Goal: Task Accomplishment & Management: Use online tool/utility

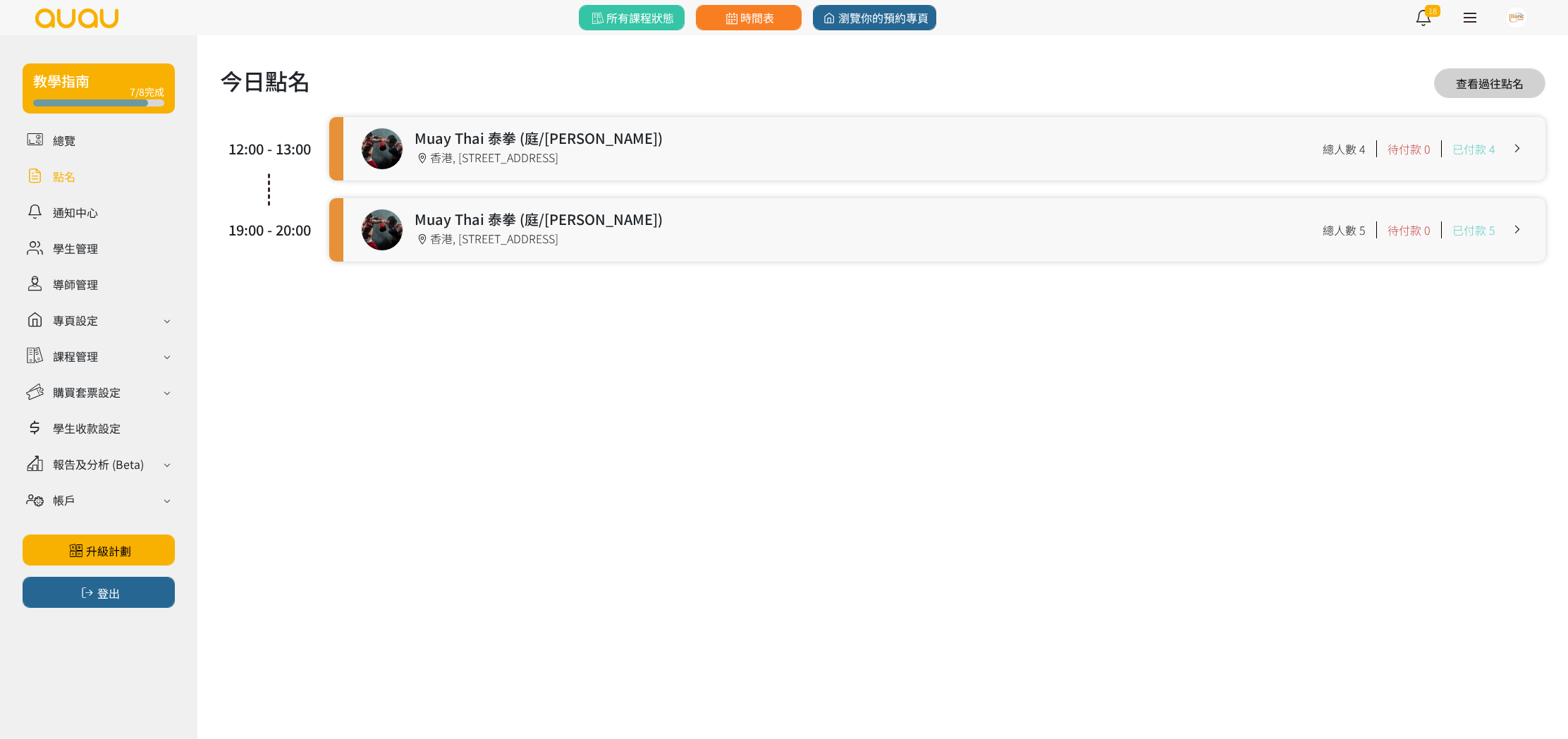
click at [630, 158] on link at bounding box center [944, 148] width 1202 height 63
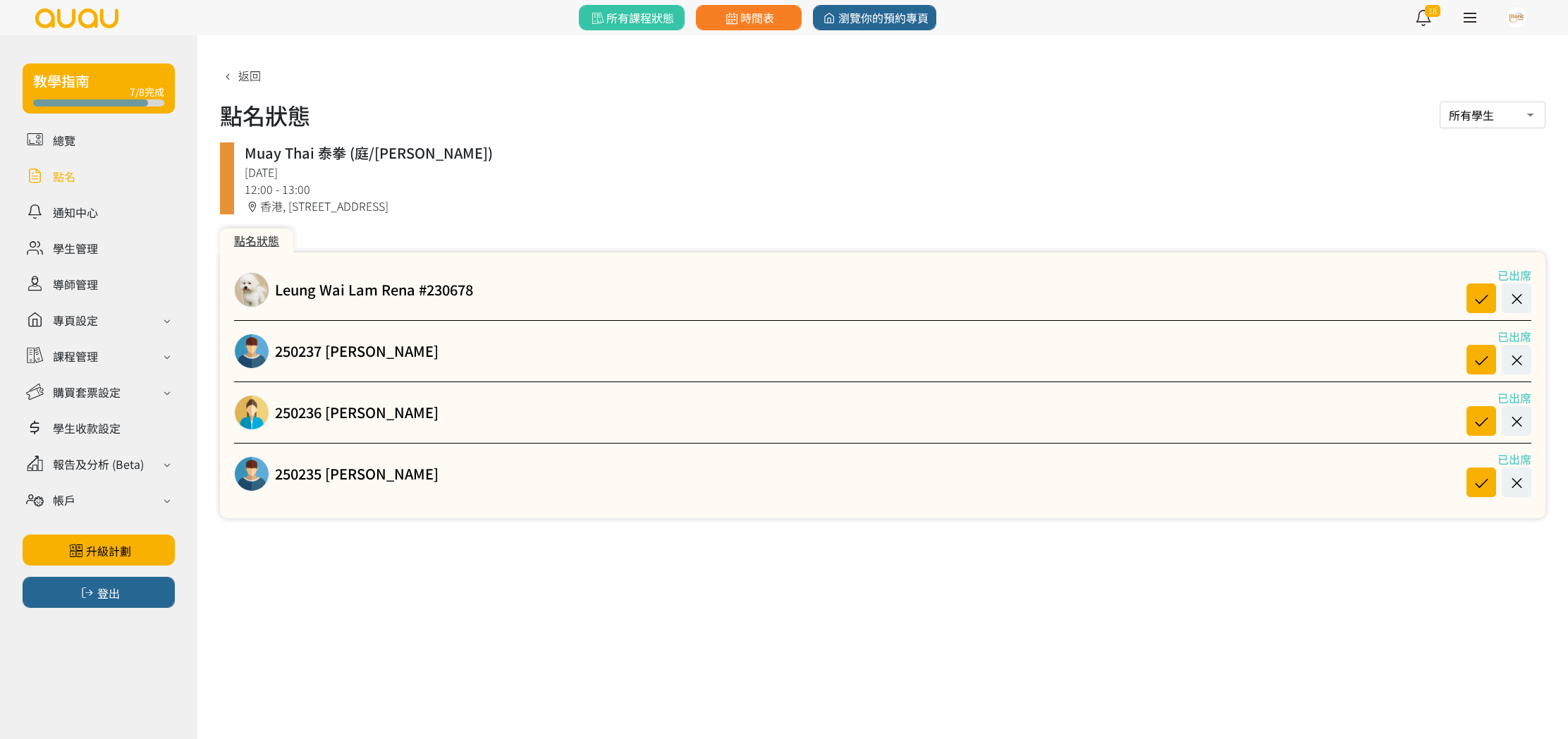
click at [67, 175] on link at bounding box center [99, 176] width 153 height 25
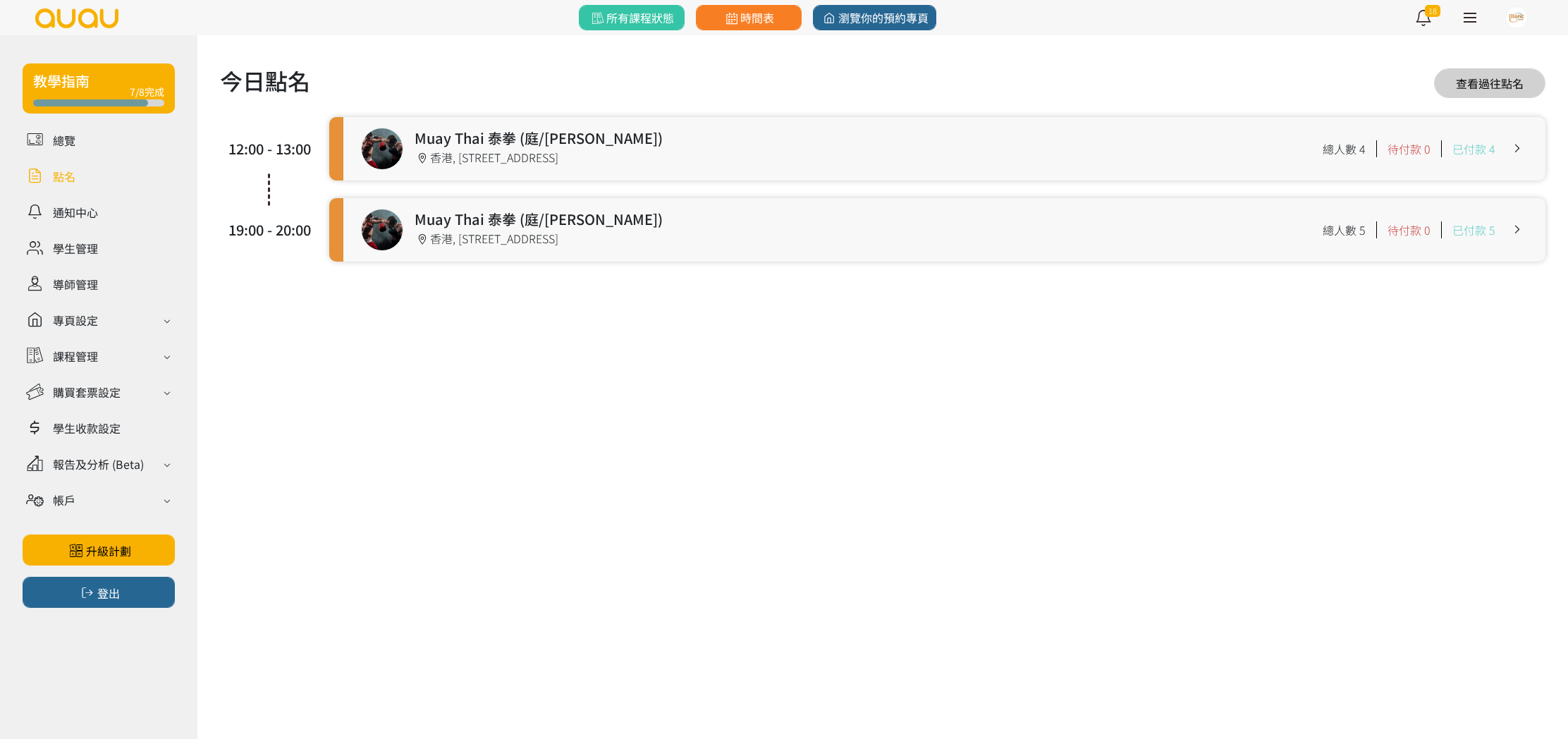
click at [474, 228] on link at bounding box center [944, 230] width 1202 height 63
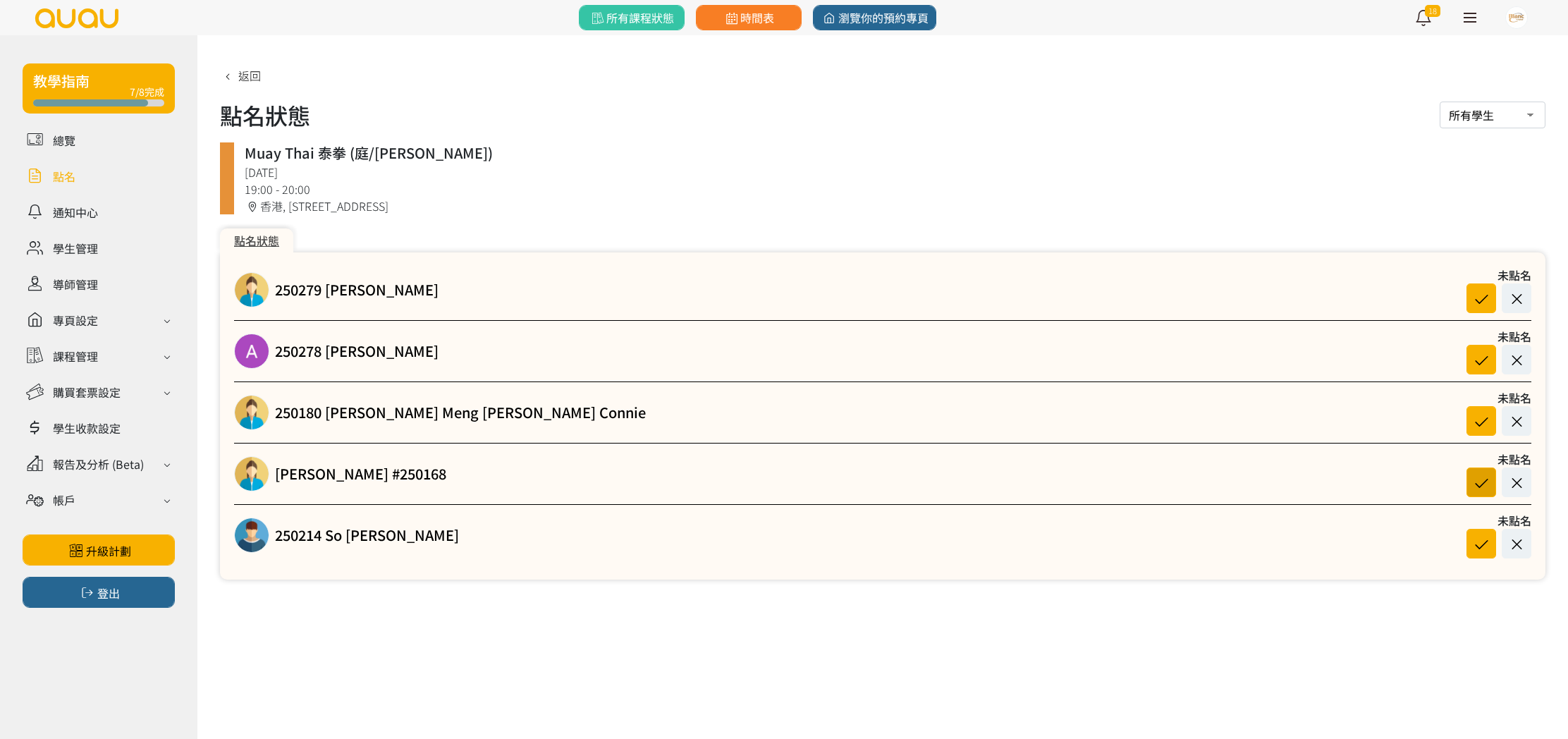
click at [1471, 478] on icon at bounding box center [1481, 482] width 27 height 19
click at [76, 182] on link at bounding box center [99, 176] width 153 height 25
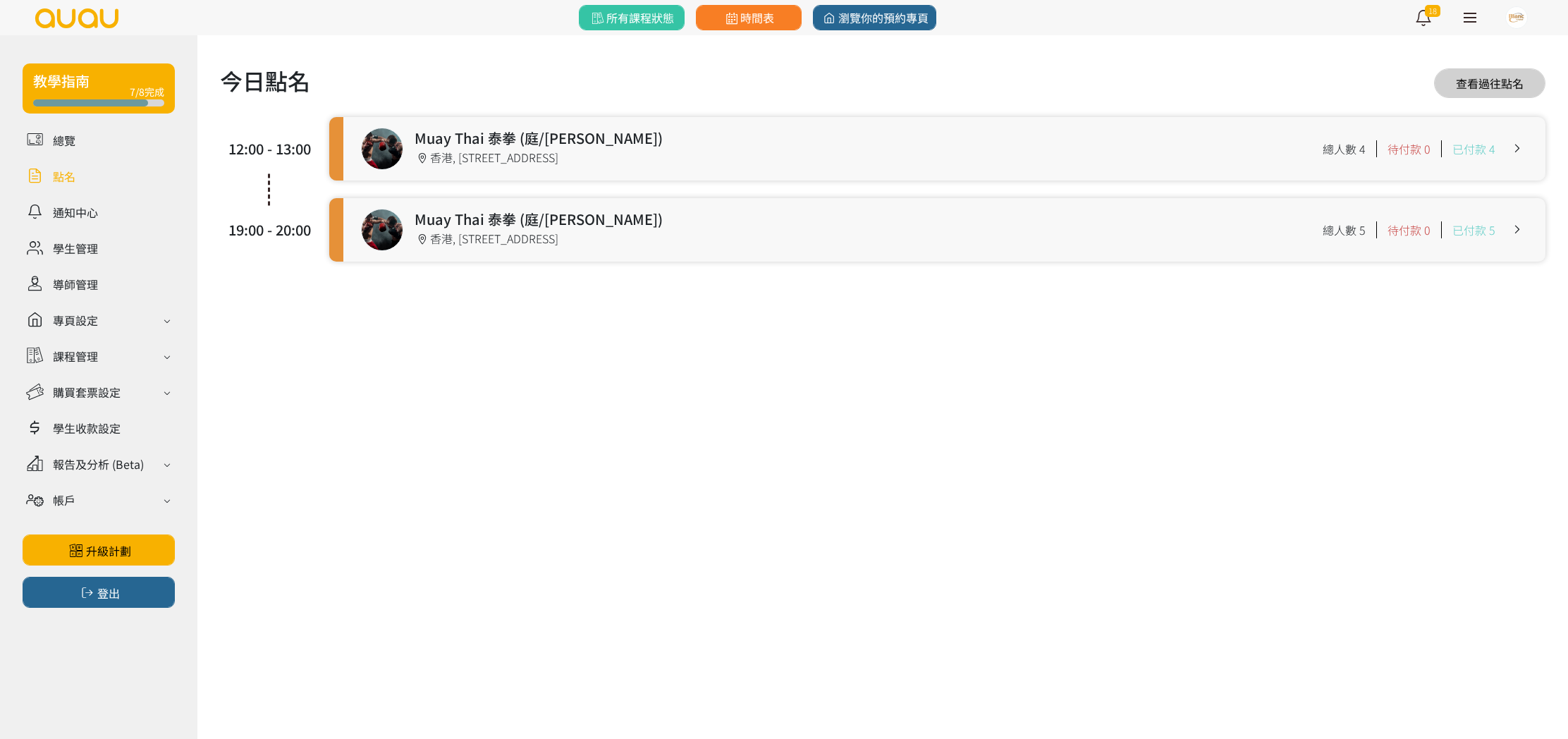
click at [687, 153] on link at bounding box center [944, 148] width 1202 height 63
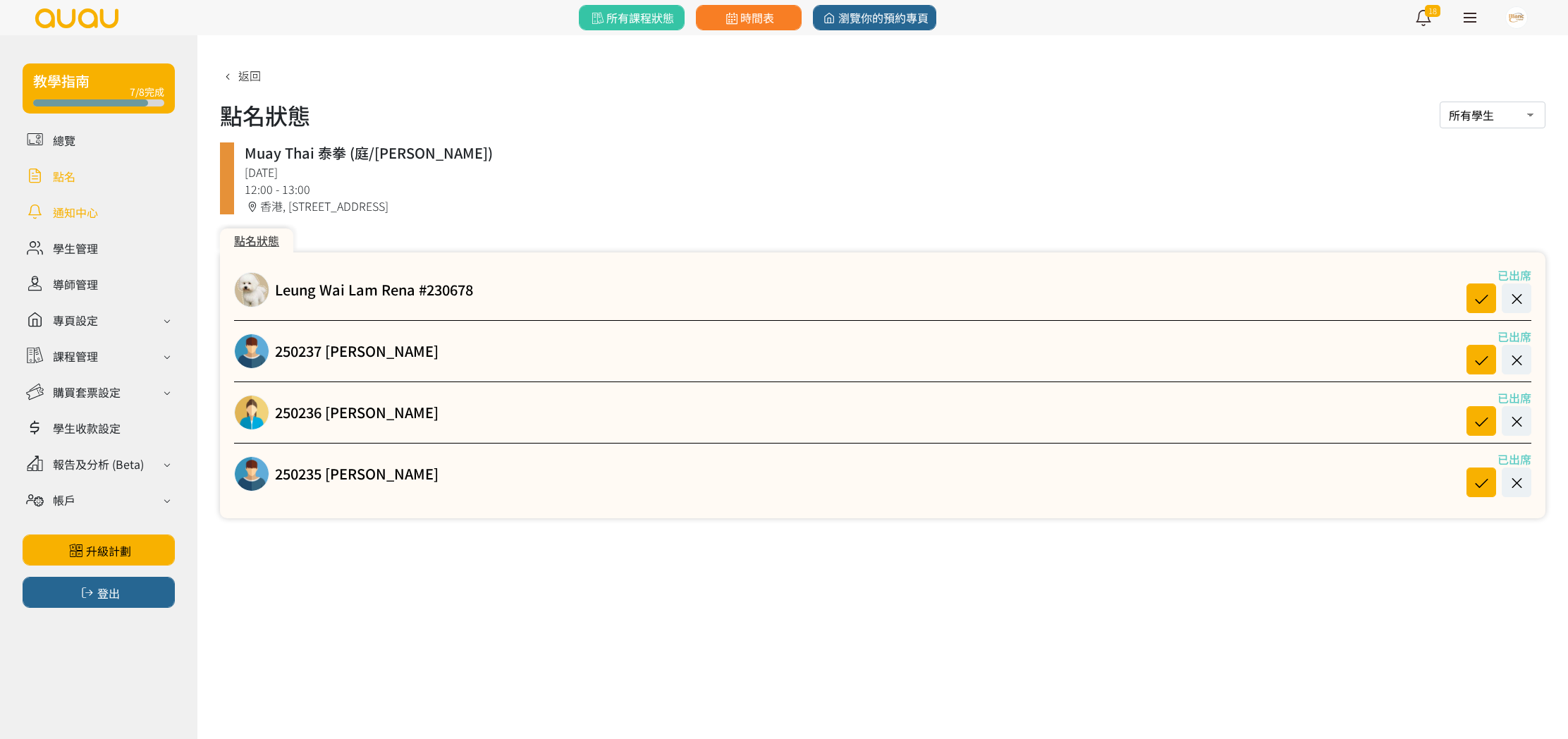
click at [81, 213] on link at bounding box center [99, 212] width 153 height 25
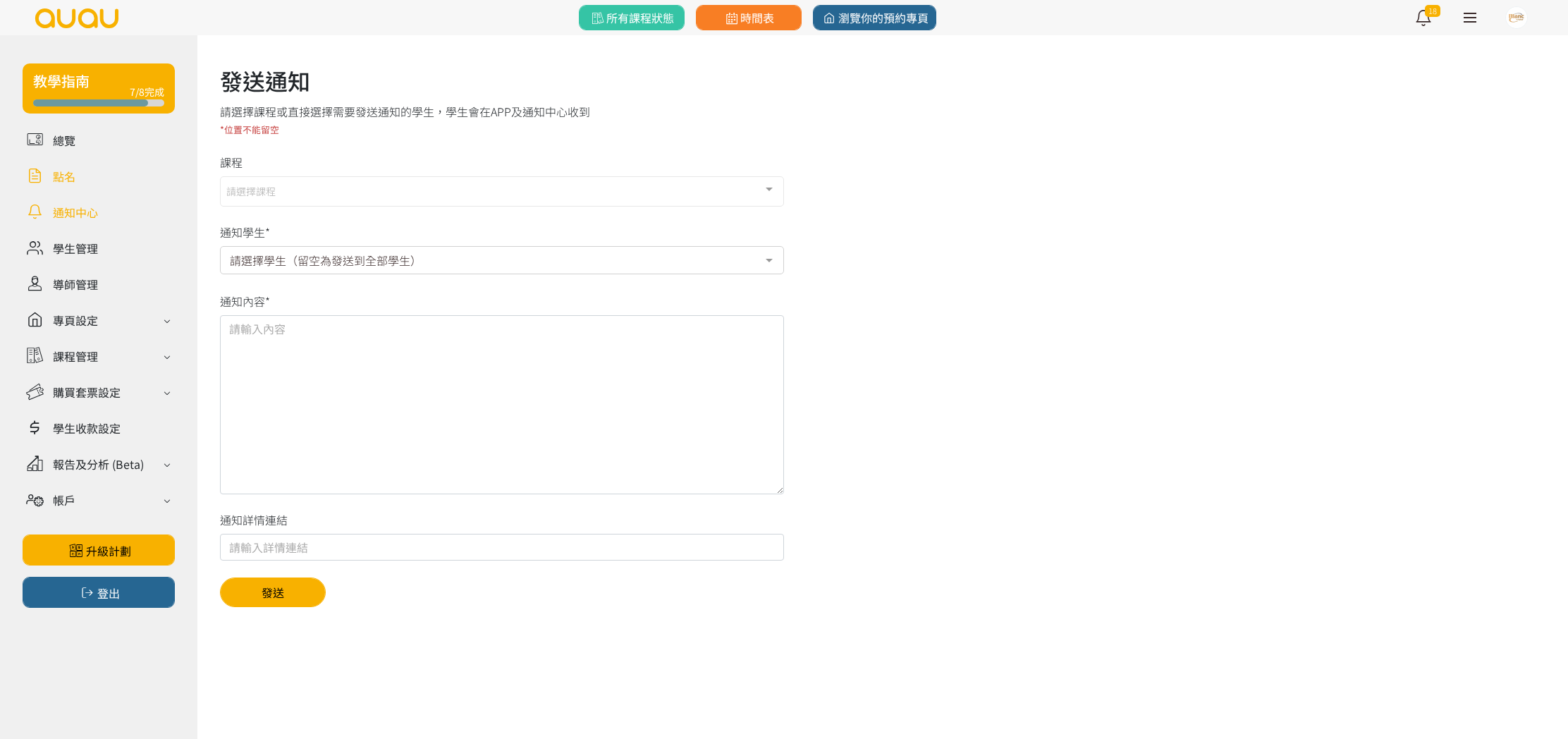
click at [71, 177] on link at bounding box center [99, 176] width 153 height 25
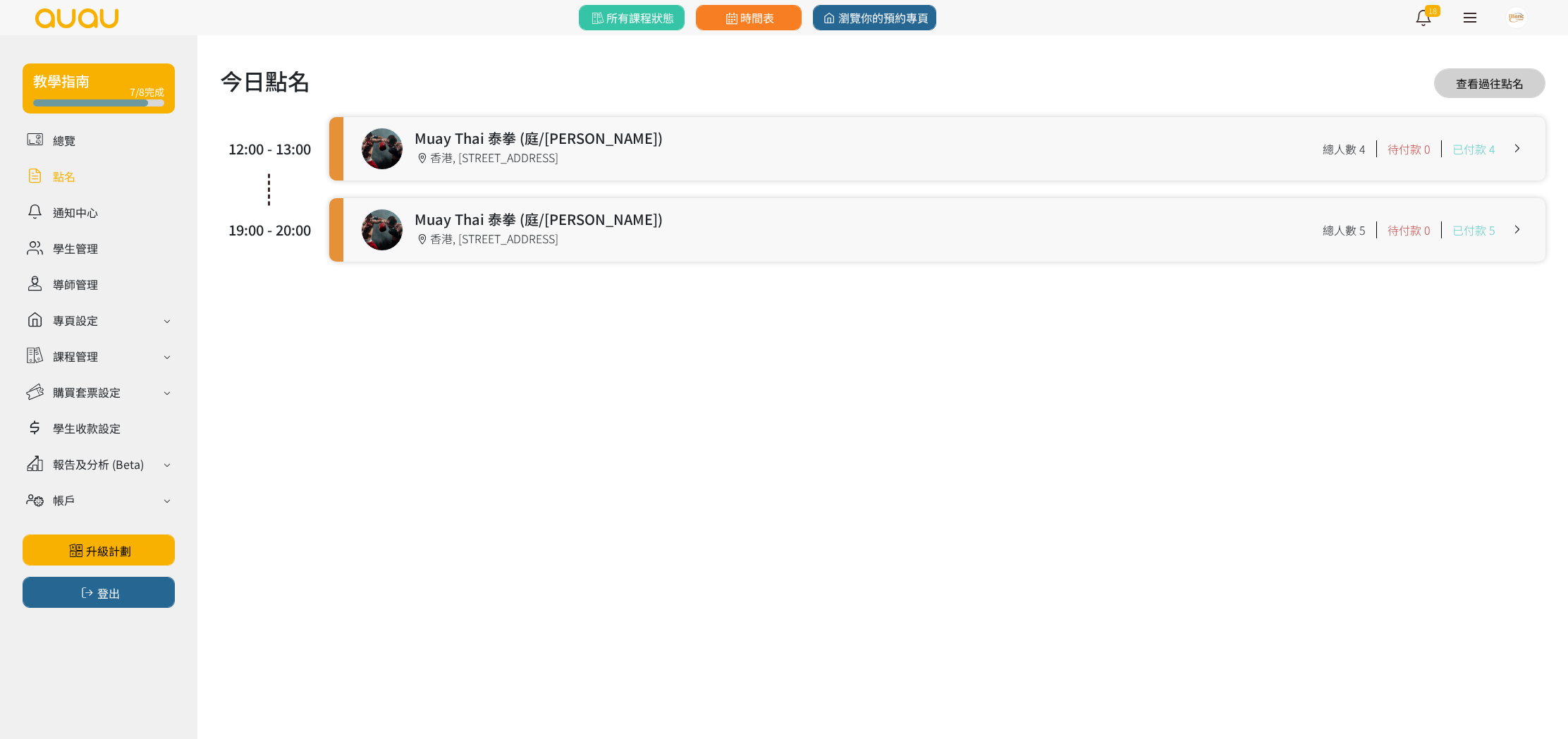
click at [508, 239] on link at bounding box center [944, 230] width 1202 height 63
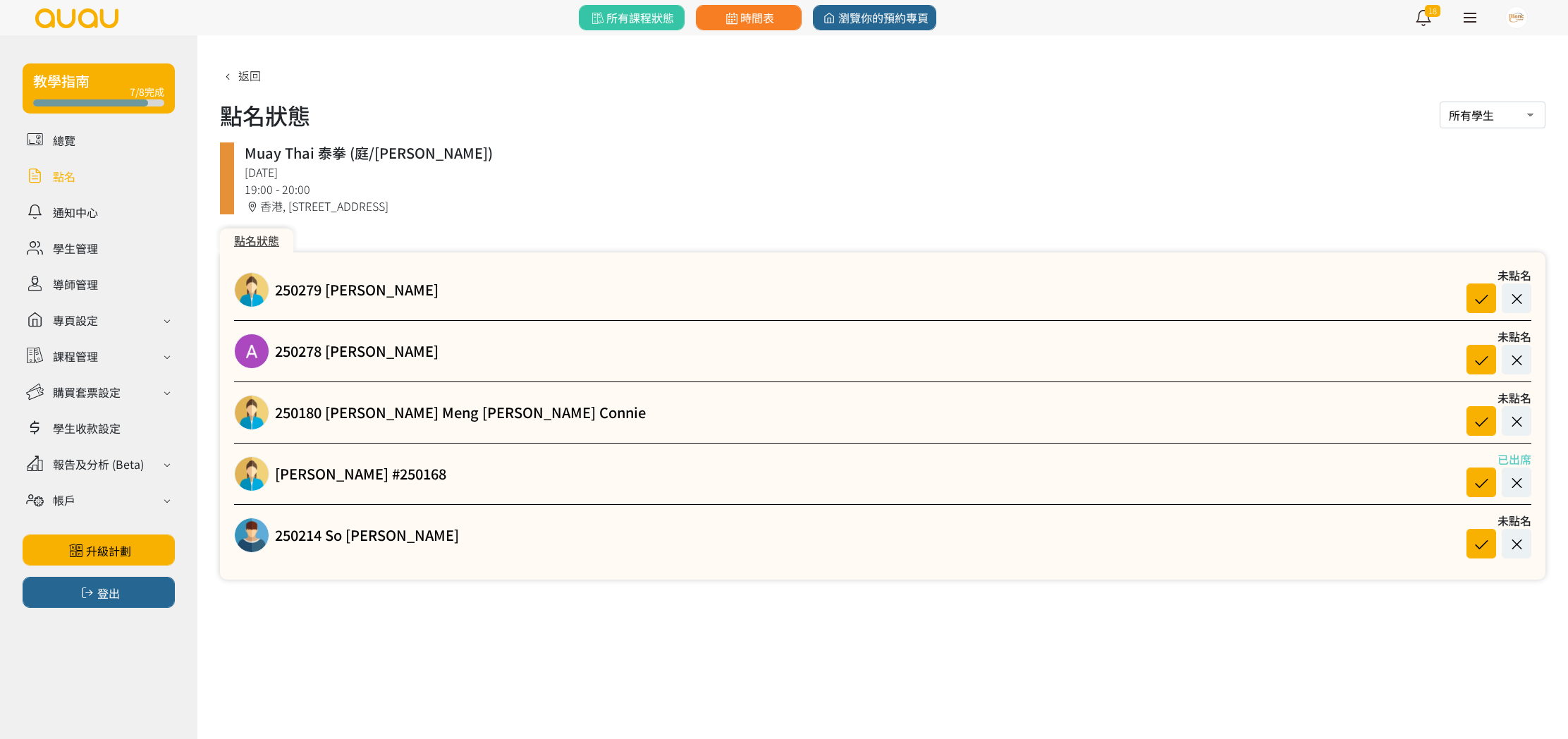
click at [61, 176] on link at bounding box center [99, 176] width 153 height 25
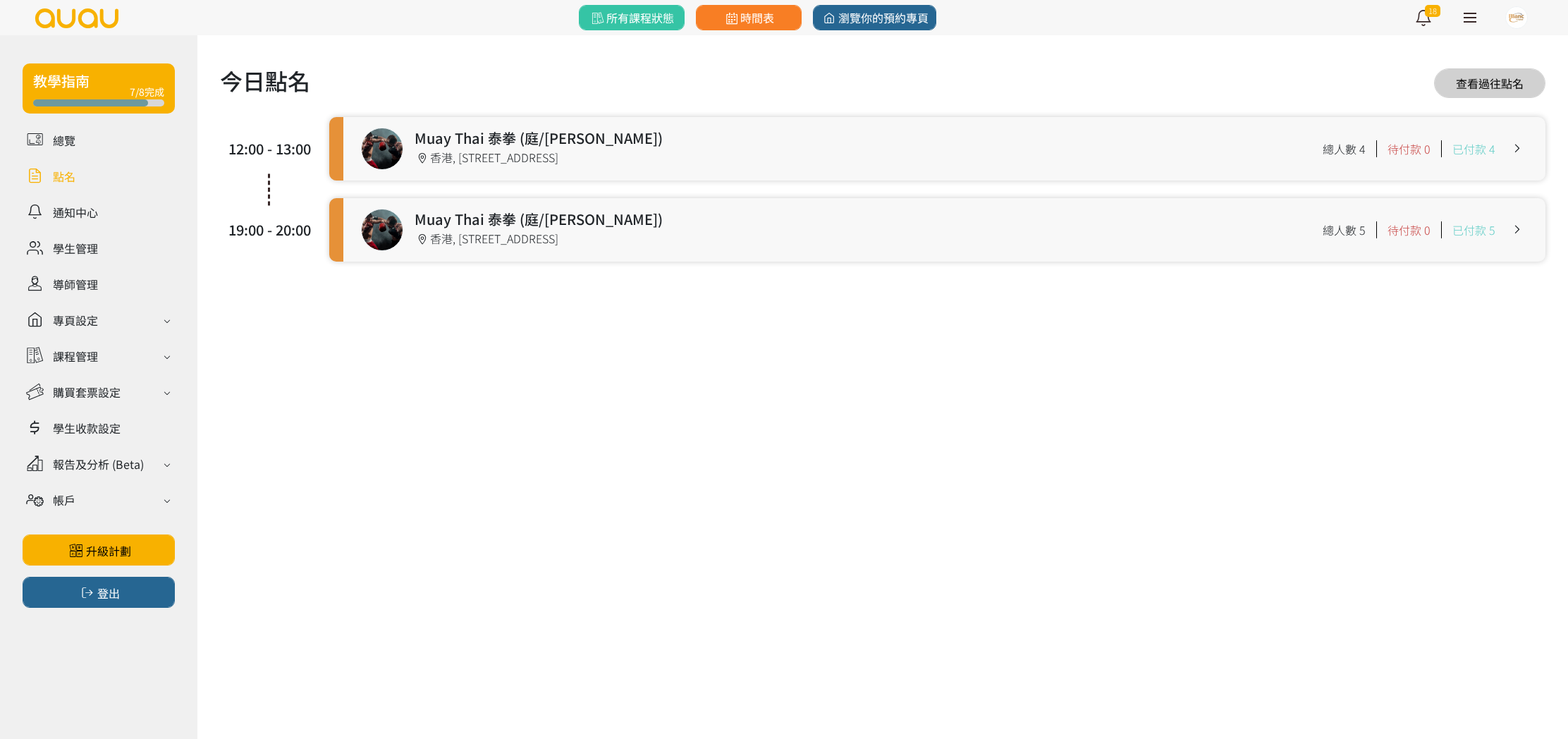
click at [618, 232] on link at bounding box center [944, 230] width 1202 height 63
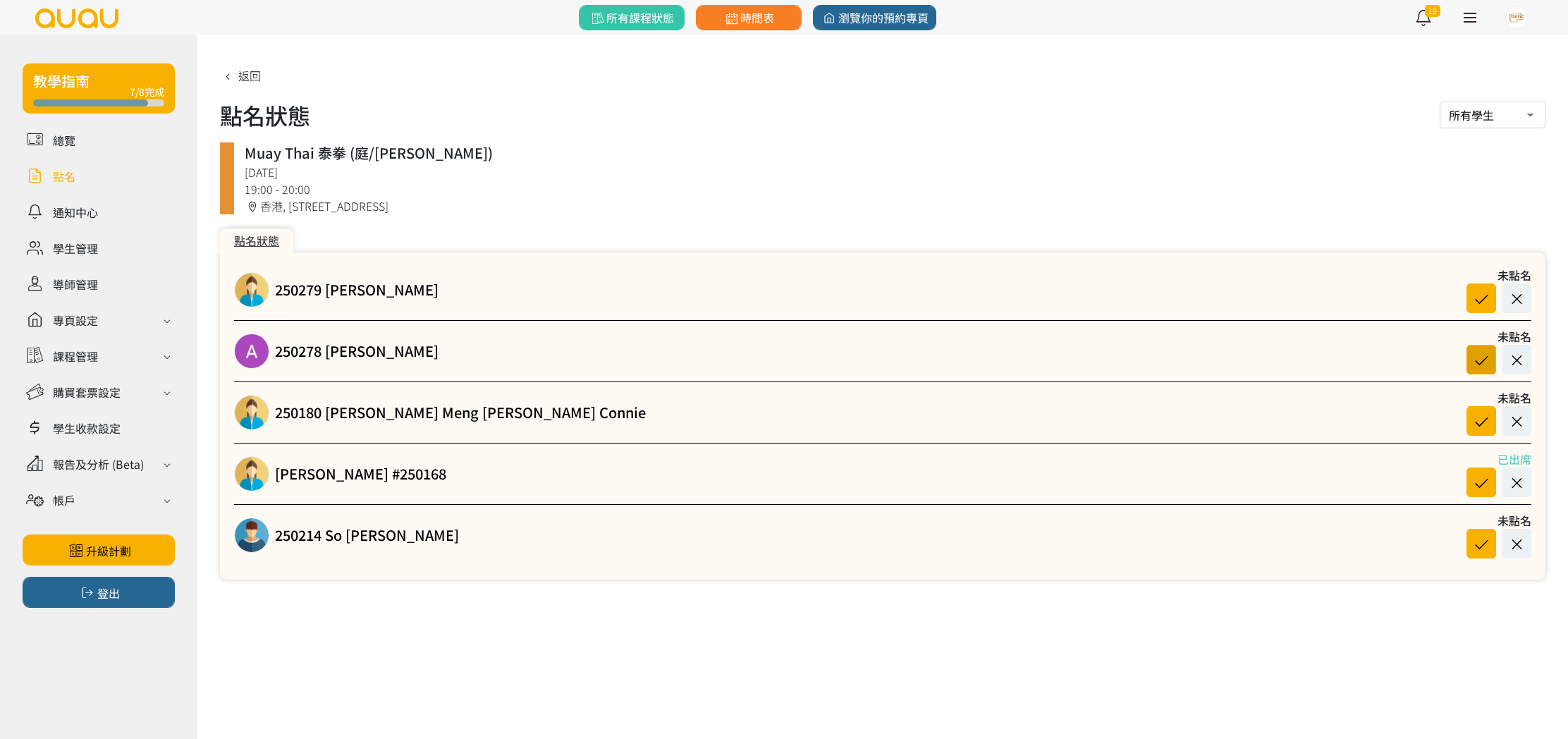
click at [1489, 358] on icon at bounding box center [1481, 360] width 27 height 19
click at [1483, 548] on icon at bounding box center [1481, 544] width 27 height 19
click at [1479, 289] on icon at bounding box center [1481, 299] width 27 height 19
